Goal: Task Accomplishment & Management: Use online tool/utility

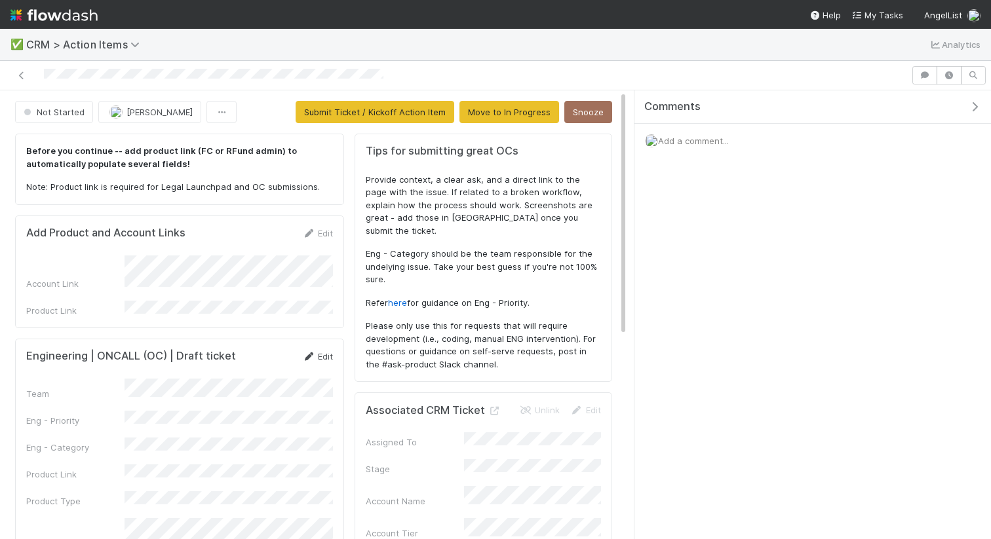
click at [322, 351] on link "Edit" at bounding box center [317, 356] width 31 height 10
click at [975, 105] on icon "button" at bounding box center [974, 107] width 13 height 10
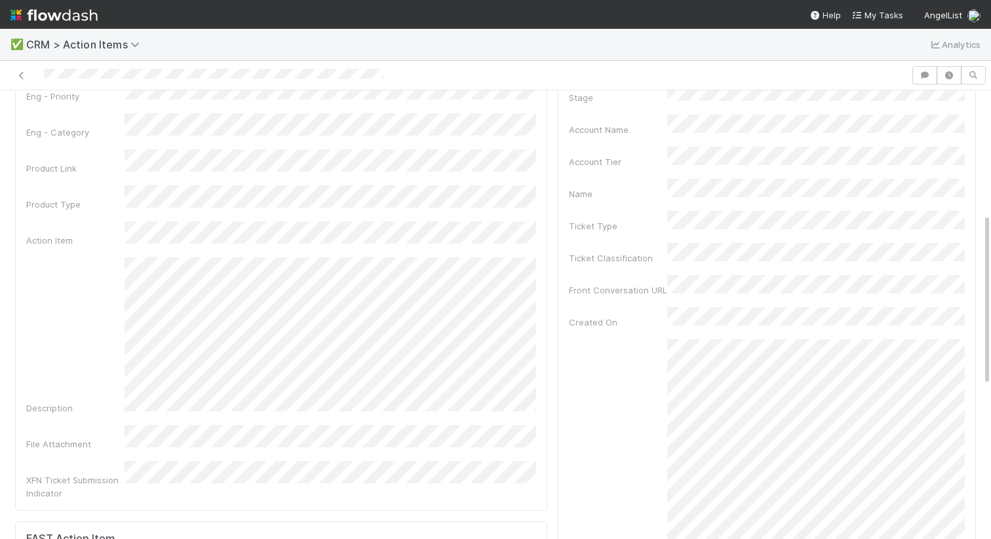
scroll to position [319, 0]
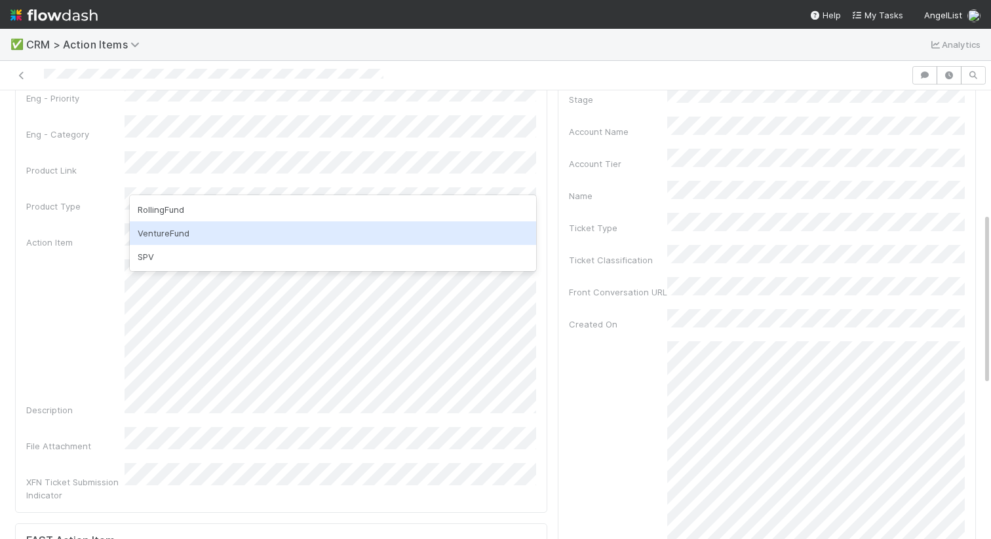
click at [155, 254] on div "SPV" at bounding box center [333, 257] width 406 height 24
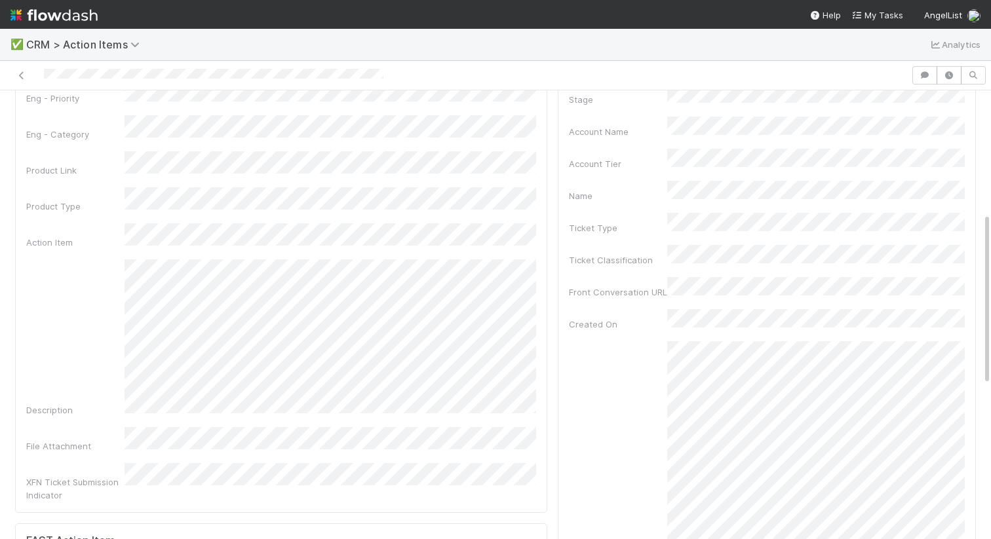
click at [83, 187] on div "Product Type" at bounding box center [281, 200] width 510 height 26
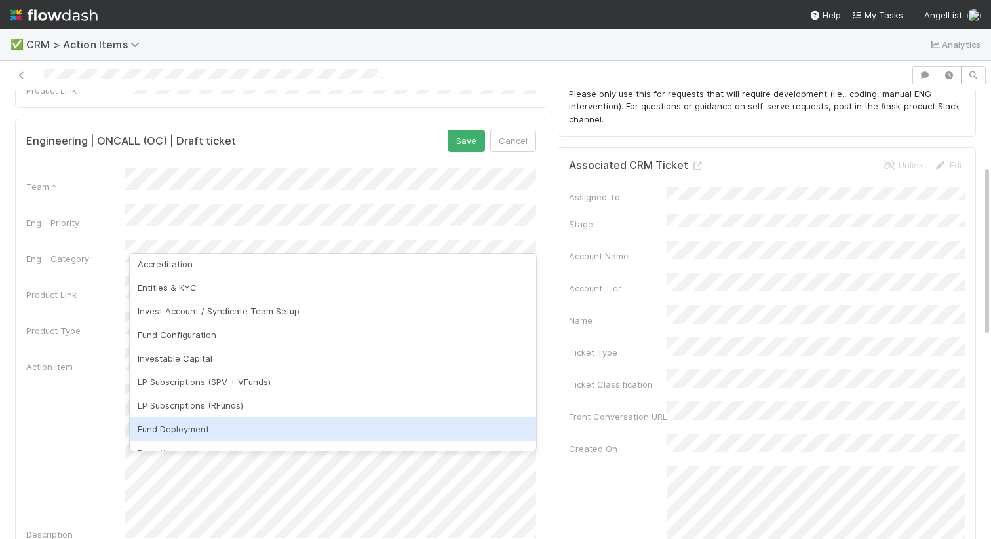
scroll to position [75, 0]
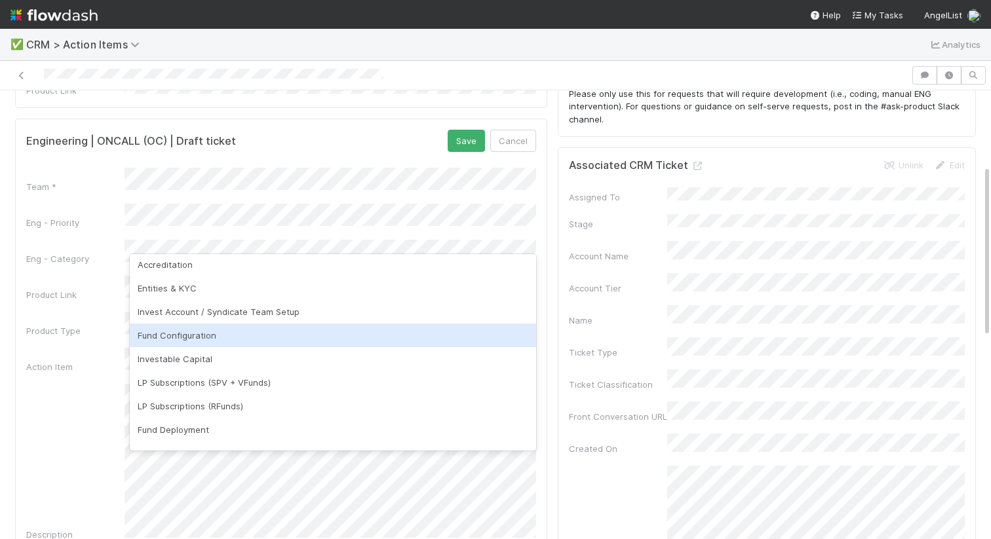
click at [180, 333] on div "Fund Configuration" at bounding box center [333, 336] width 406 height 24
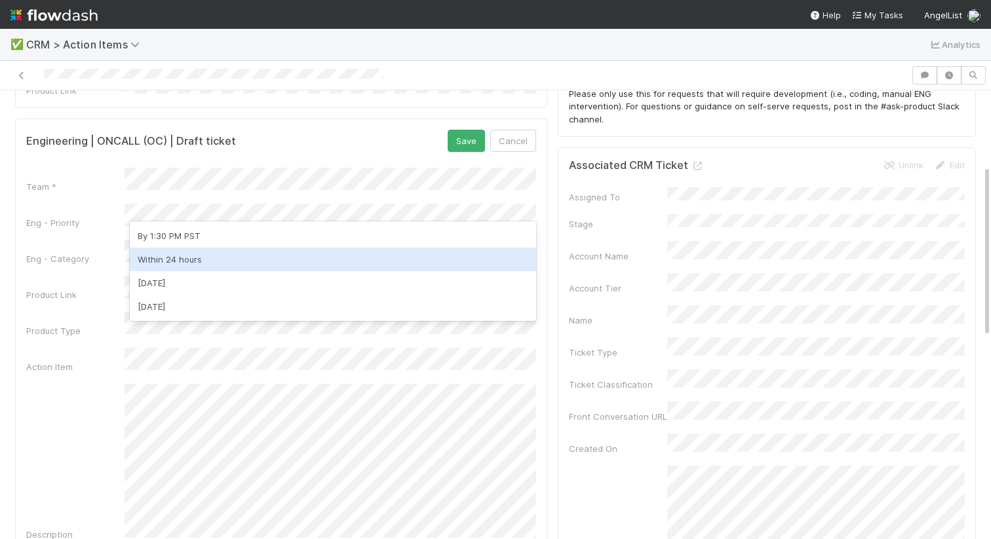
click at [176, 258] on div "Within 24 hours" at bounding box center [333, 260] width 406 height 24
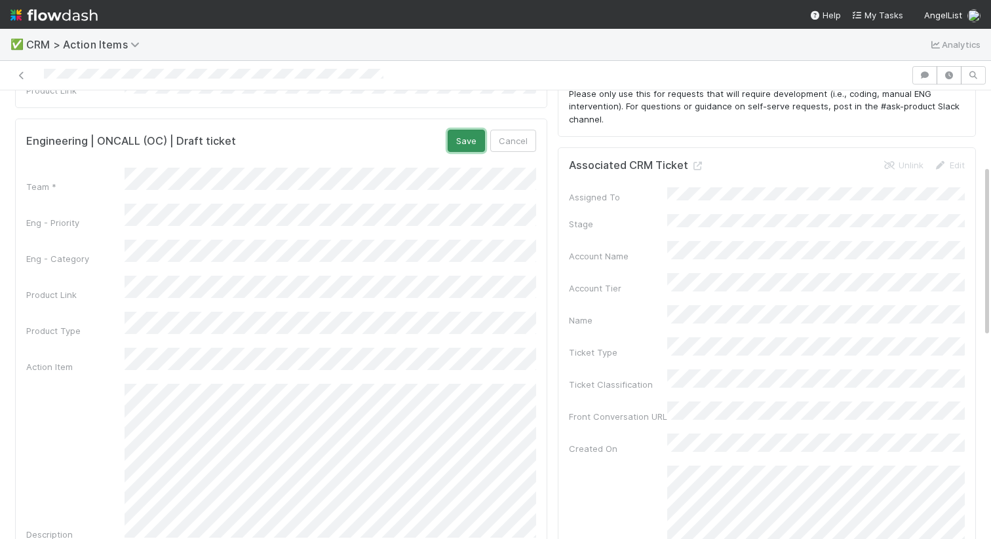
click at [461, 132] on button "Save" at bounding box center [466, 141] width 37 height 22
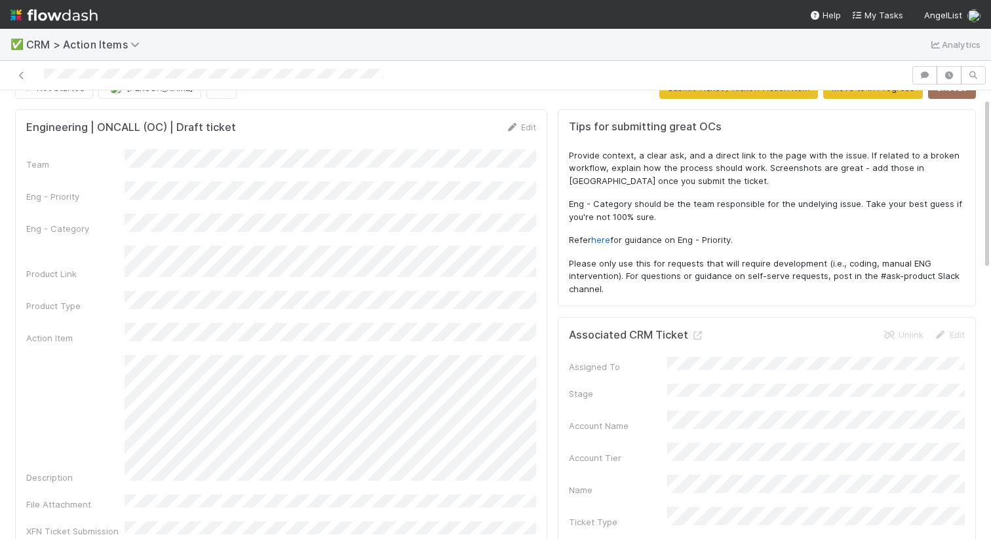
scroll to position [0, 0]
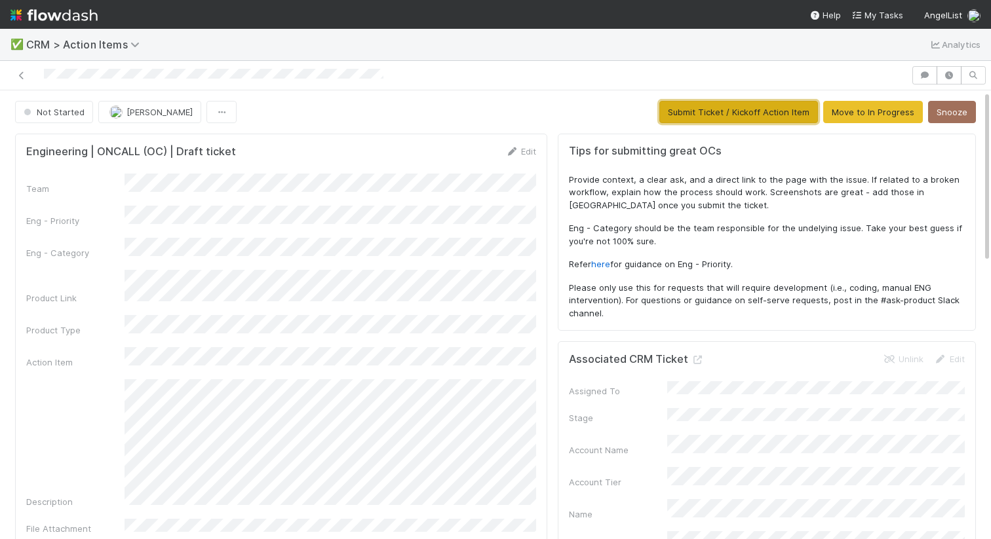
click at [707, 109] on button "Submit Ticket / Kickoff Action Item" at bounding box center [738, 112] width 159 height 22
